Goal: Communication & Community: Connect with others

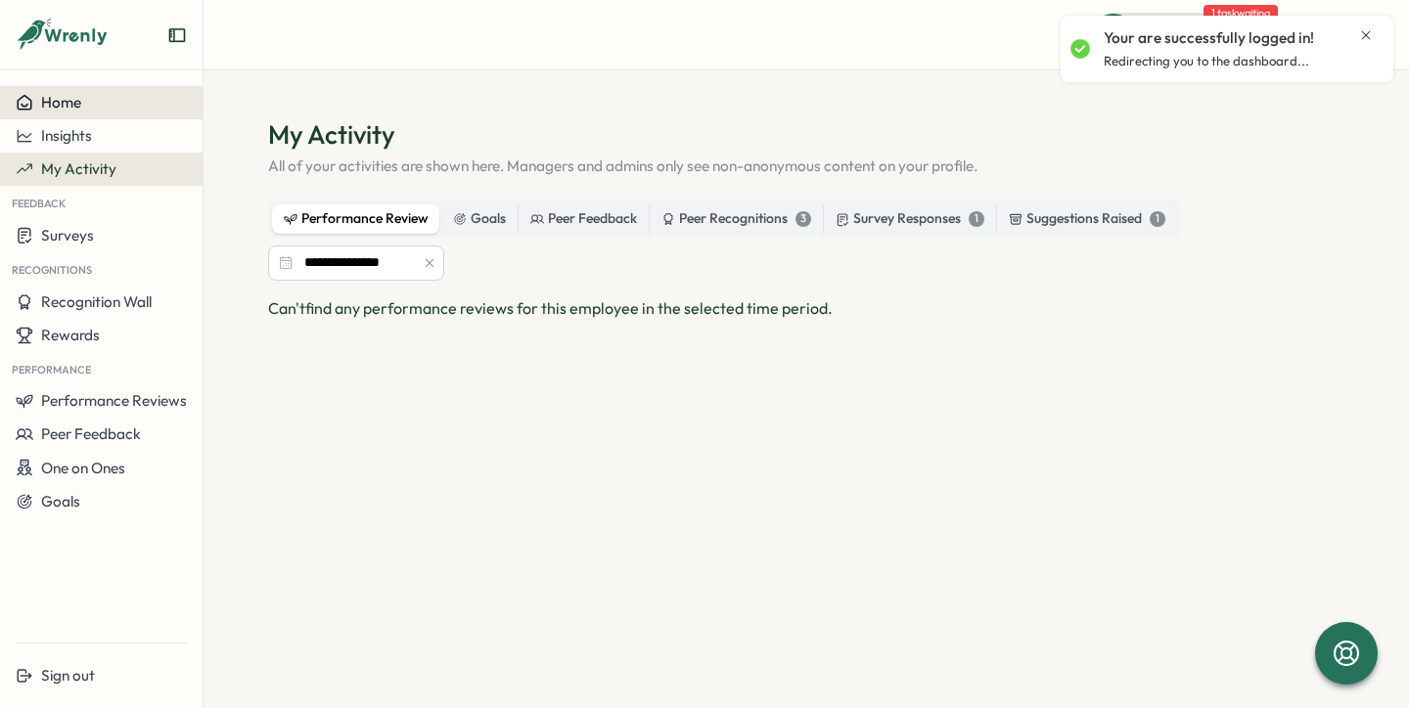
click at [113, 105] on div "Home" at bounding box center [101, 103] width 171 height 18
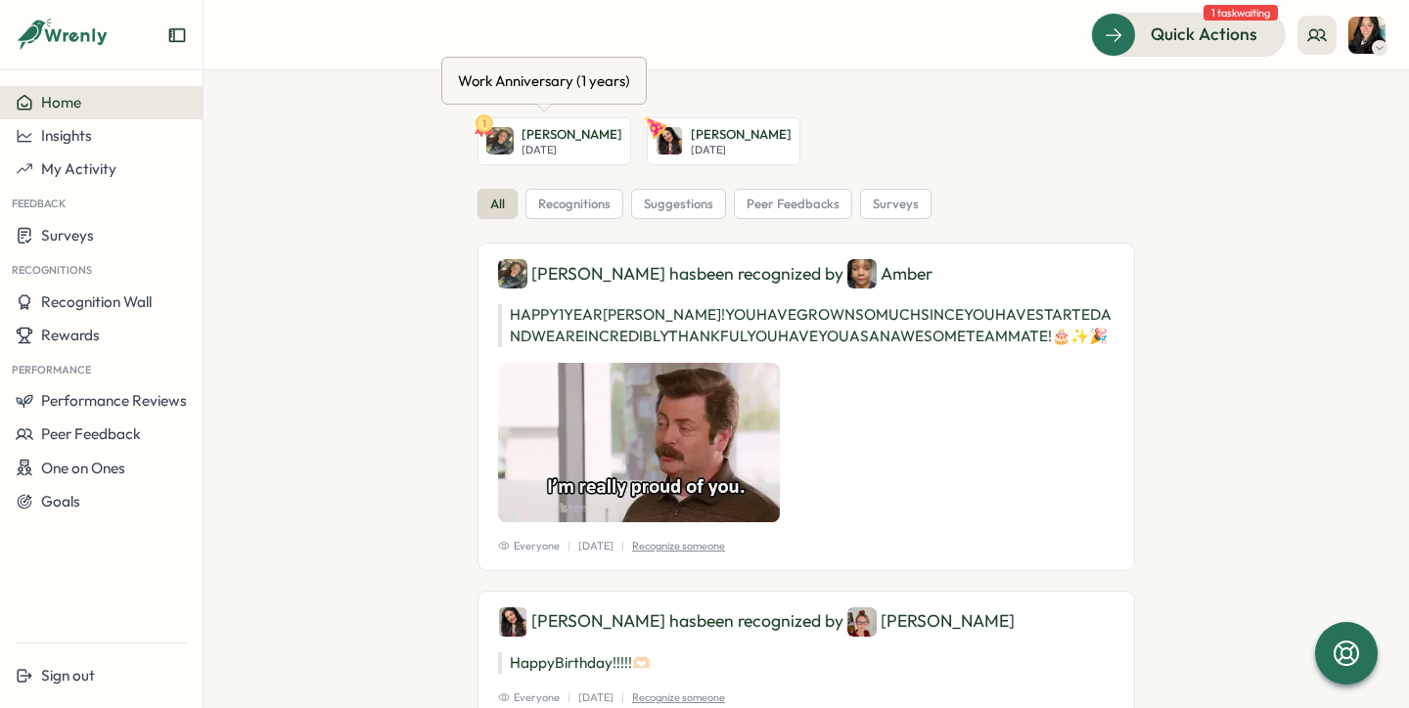
click at [565, 145] on p "[DATE]" at bounding box center [571, 150] width 101 height 13
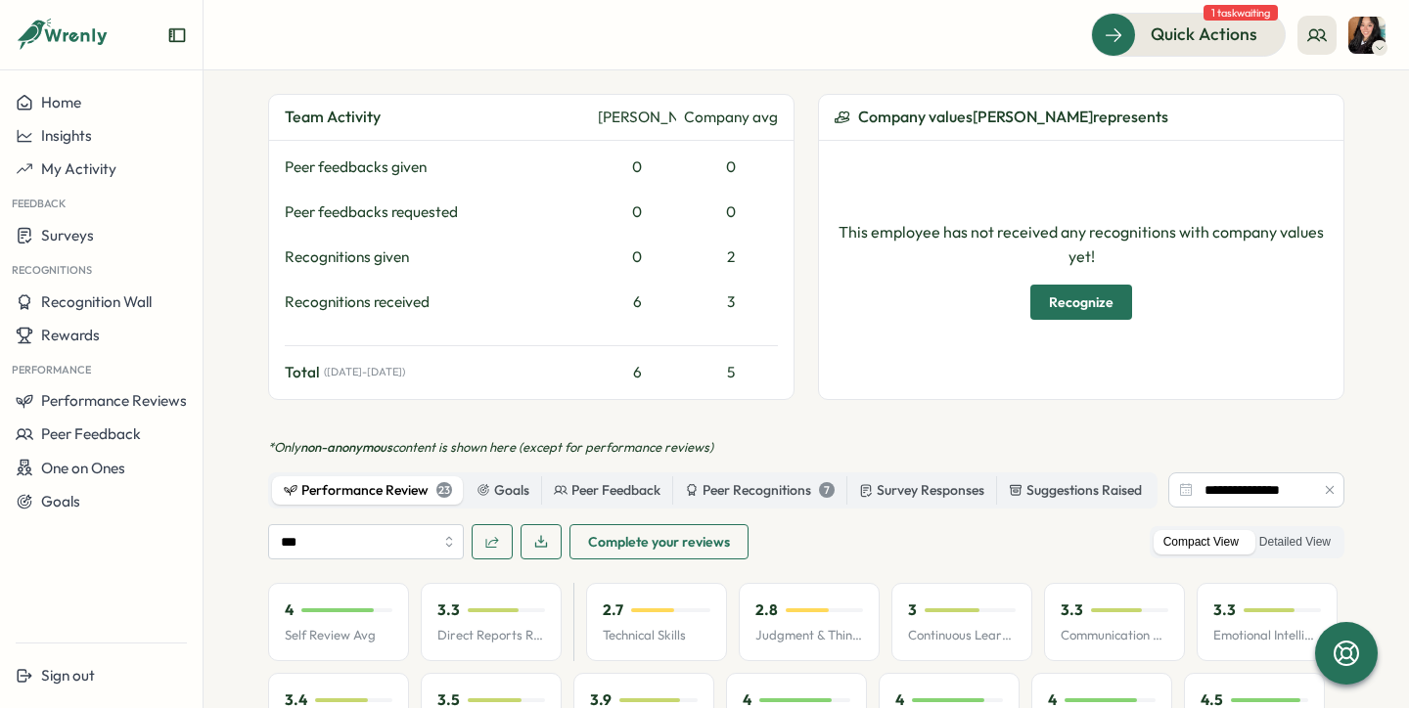
scroll to position [765, 0]
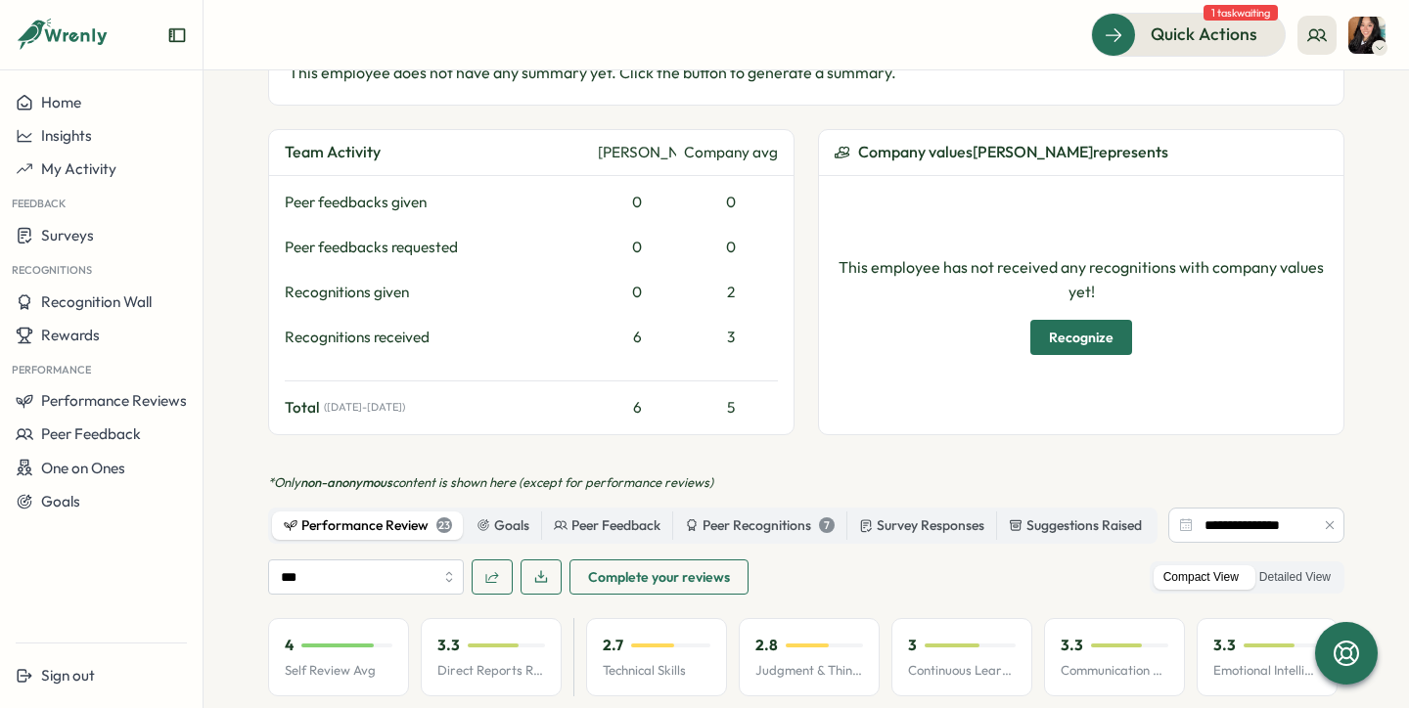
click at [1099, 321] on span "Recognize" at bounding box center [1081, 337] width 65 height 33
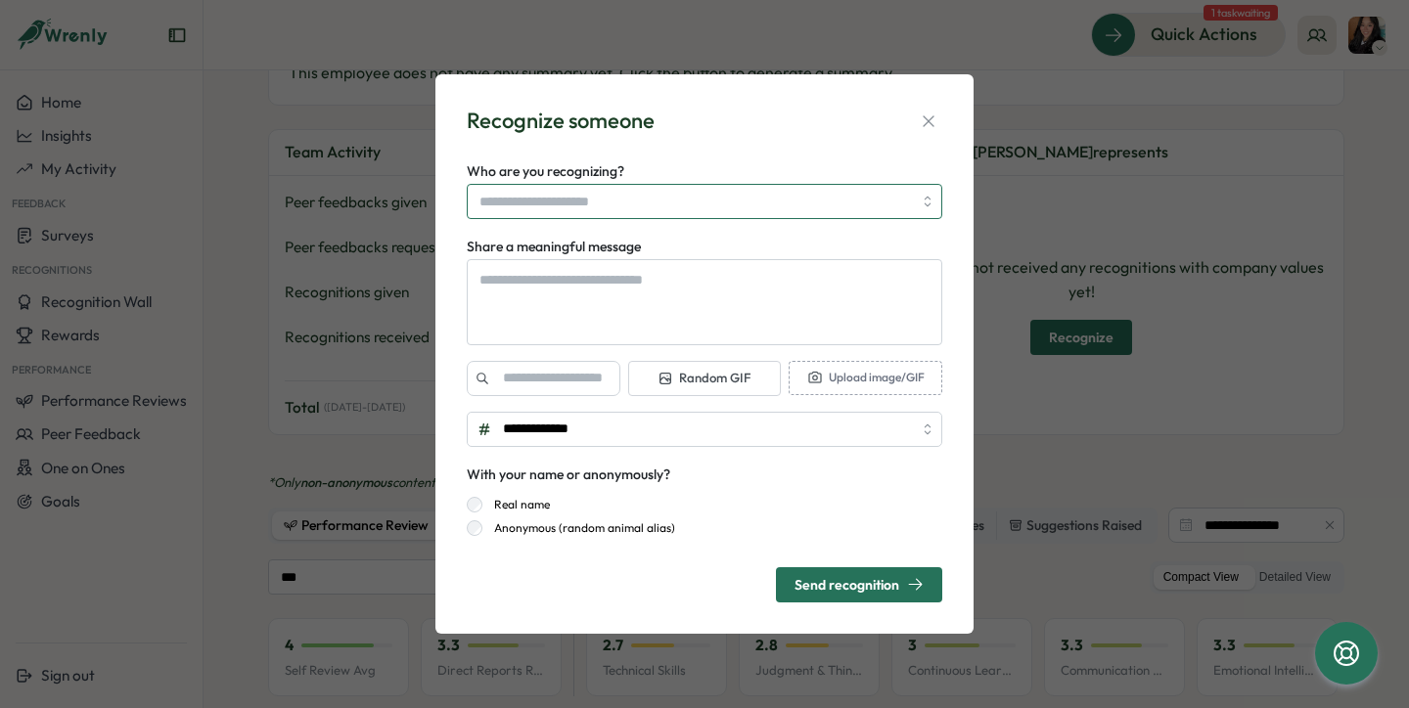
type textarea "*"
click at [915, 200] on div at bounding box center [704, 201] width 475 height 35
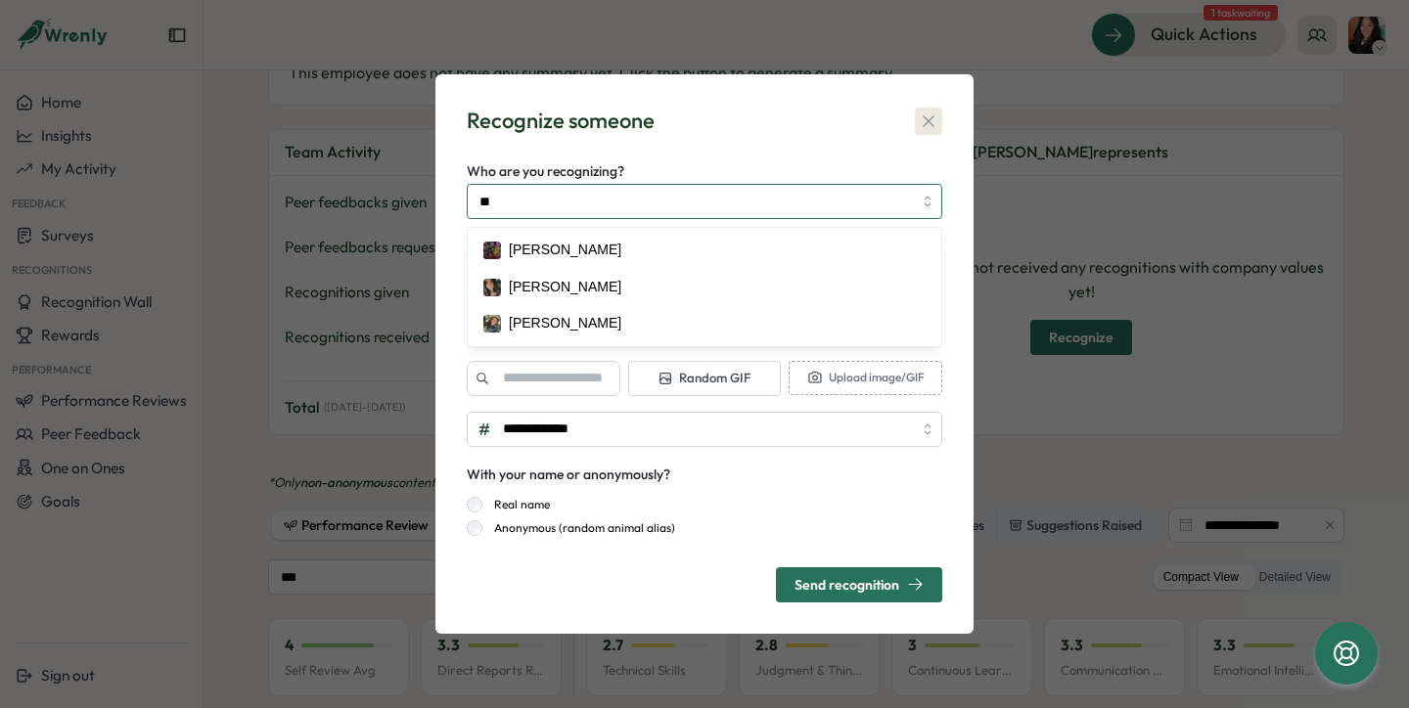
type input "**"
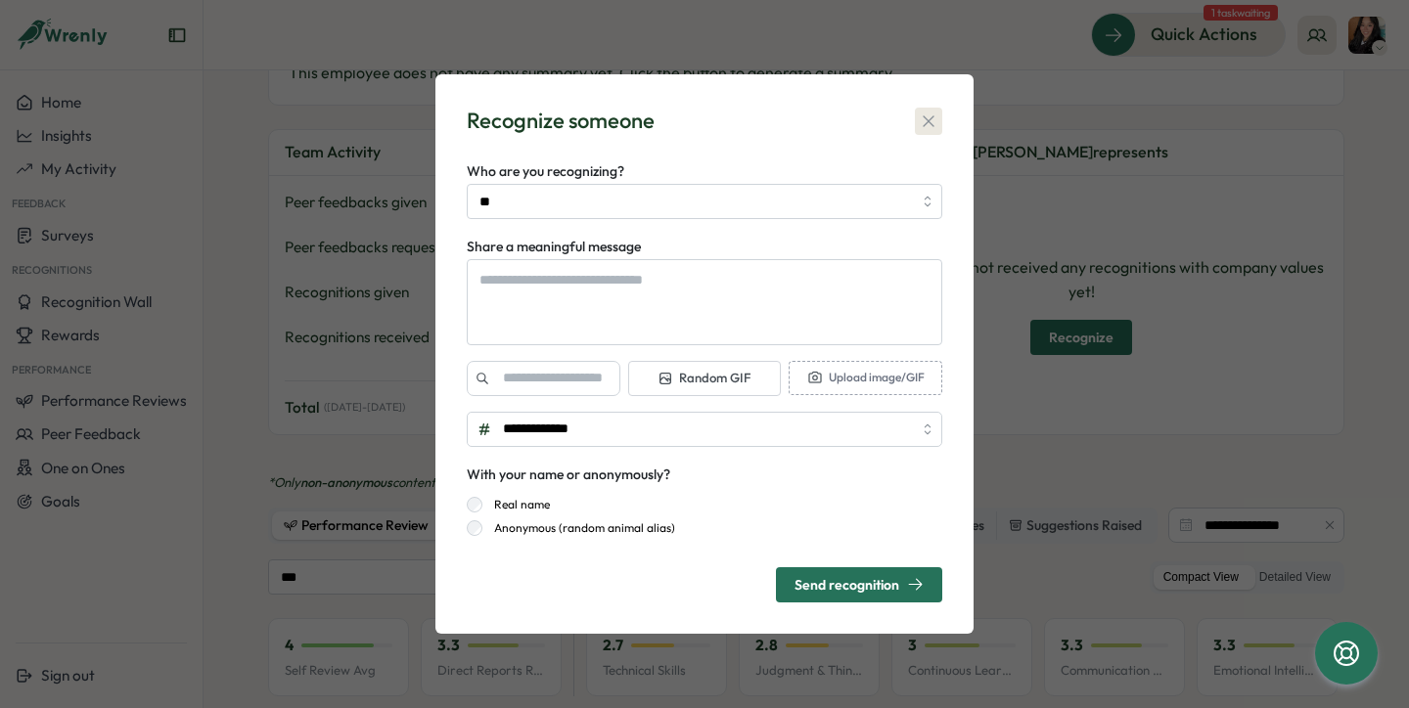
click at [929, 113] on icon "button" at bounding box center [929, 122] width 20 height 20
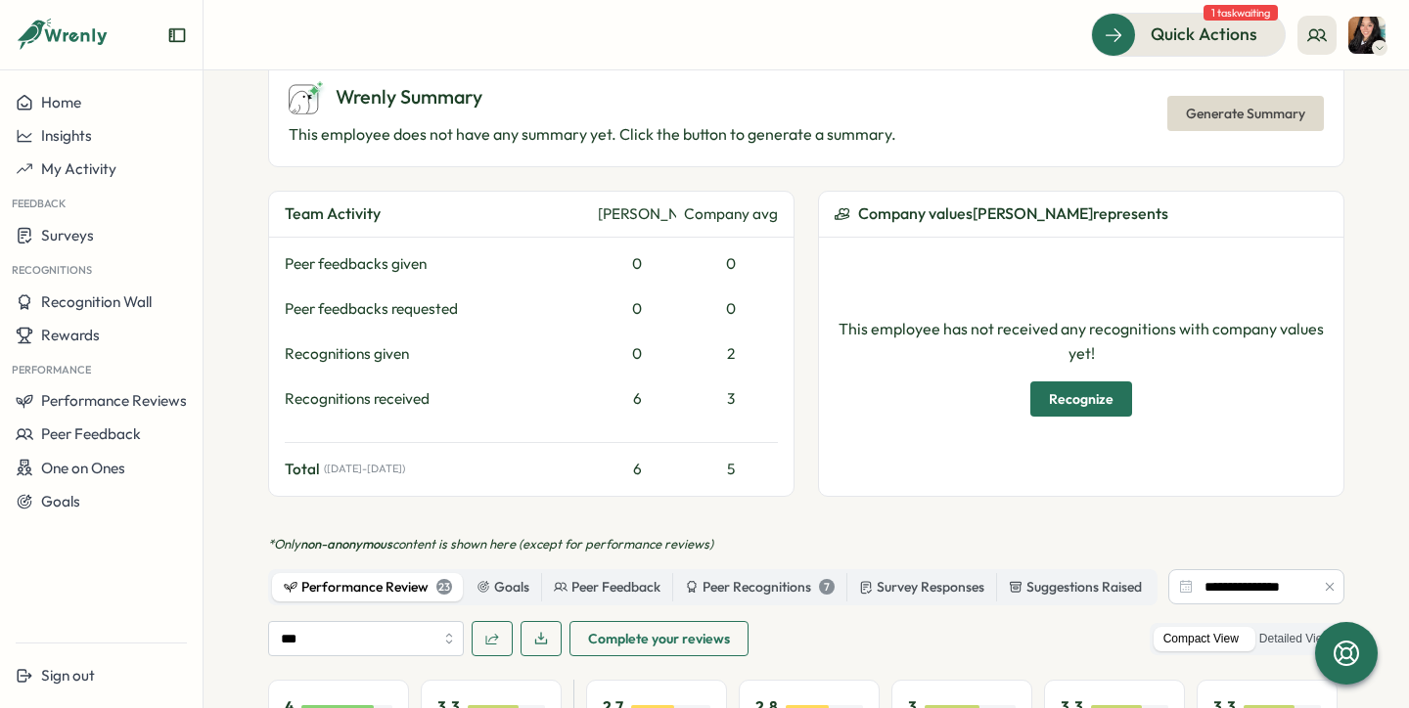
scroll to position [632, 0]
